Goal: Find specific page/section: Find specific page/section

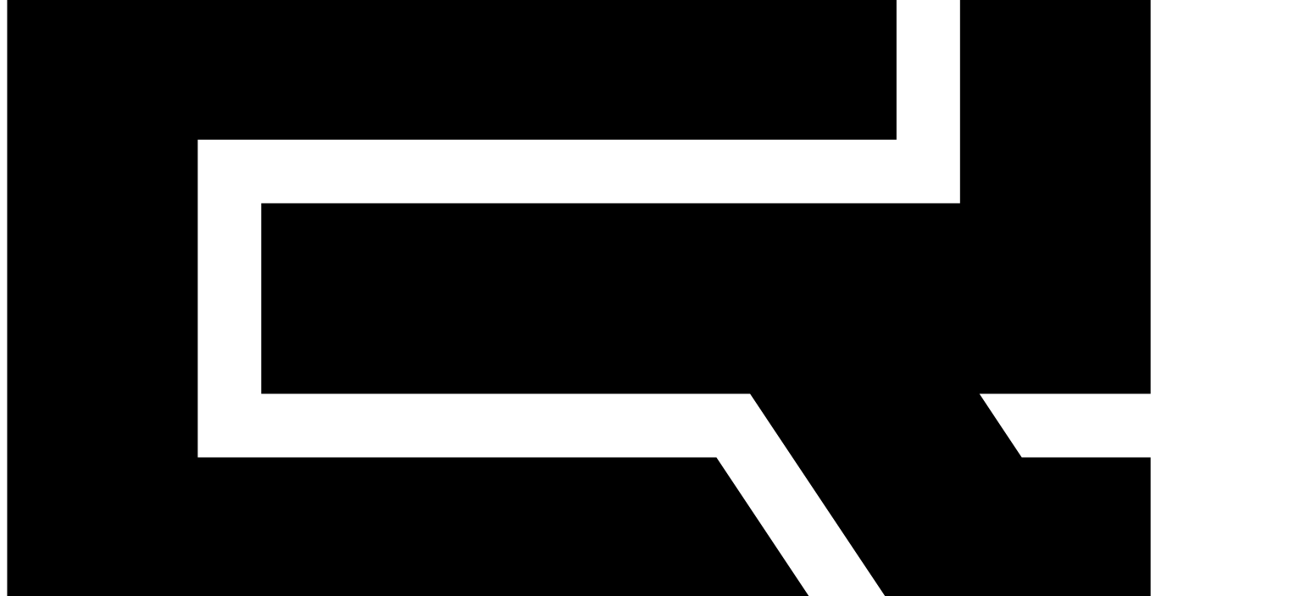
scroll to position [415, 0]
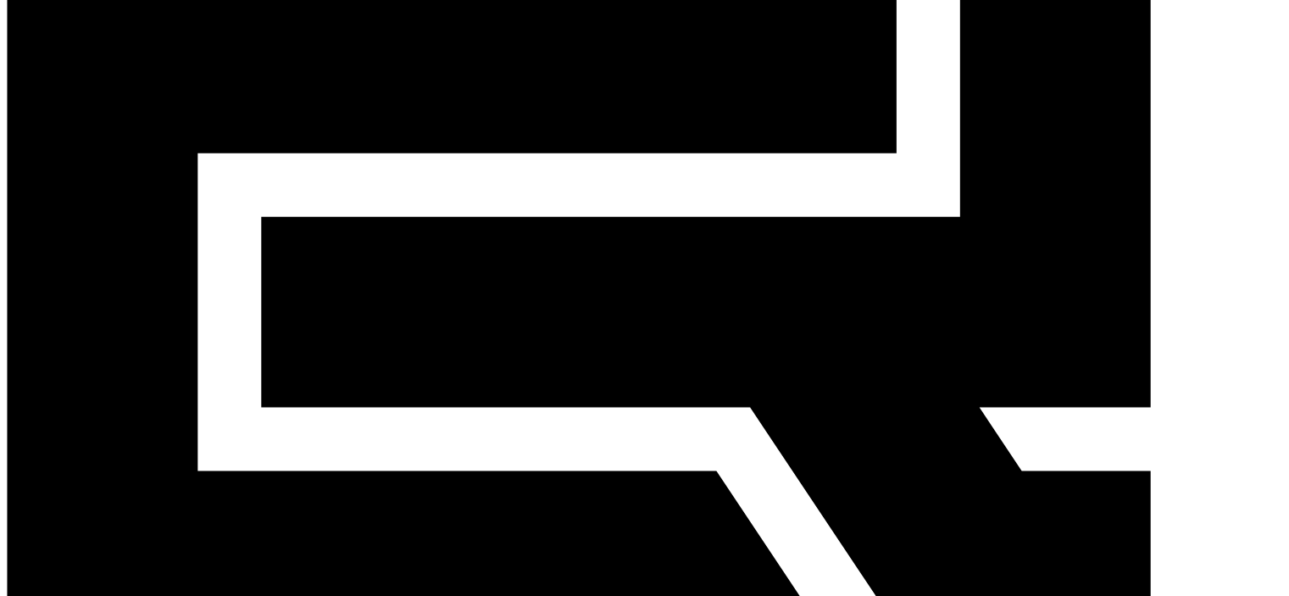
scroll to position [160, 0]
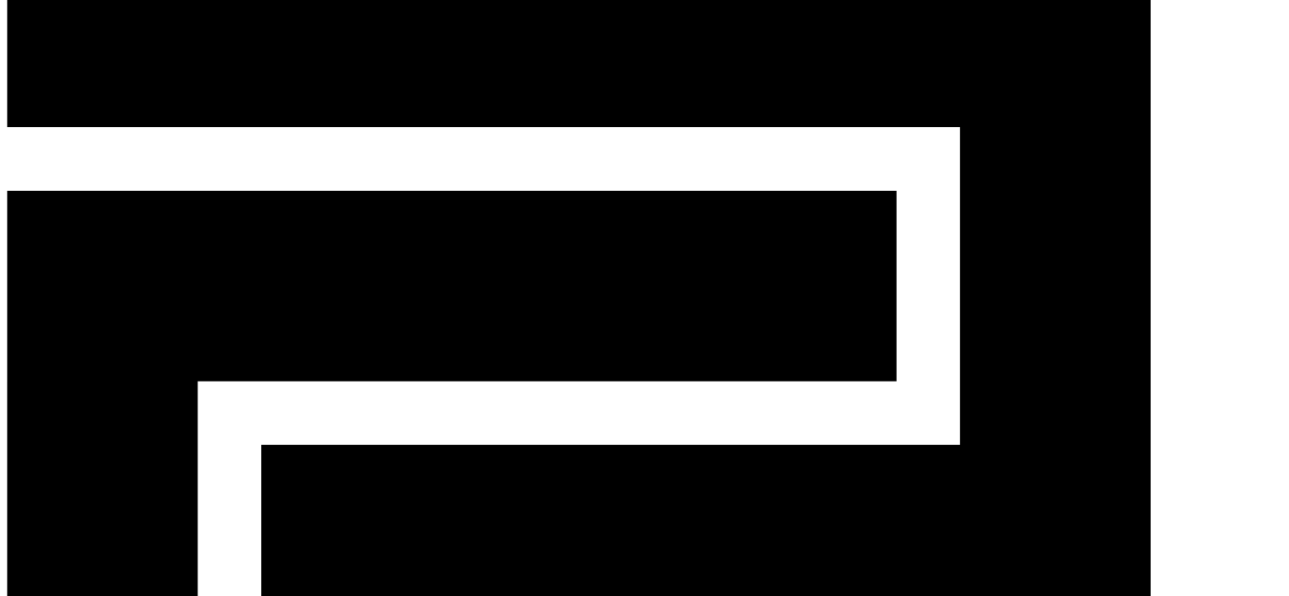
scroll to position [0, 0]
